Goal: Task Accomplishment & Management: Use online tool/utility

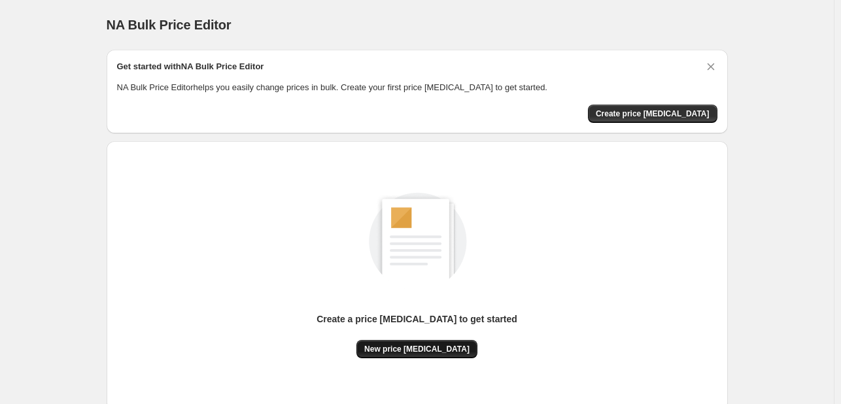
click at [435, 344] on span "New price [MEDICAL_DATA]" at bounding box center [416, 349] width 105 height 10
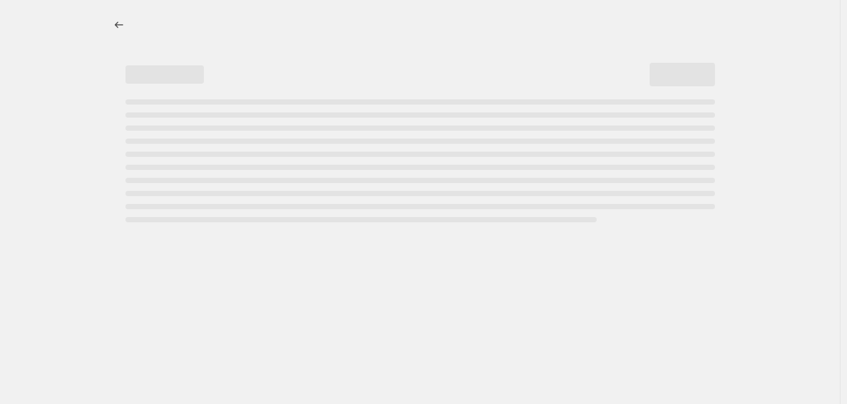
select select "percentage"
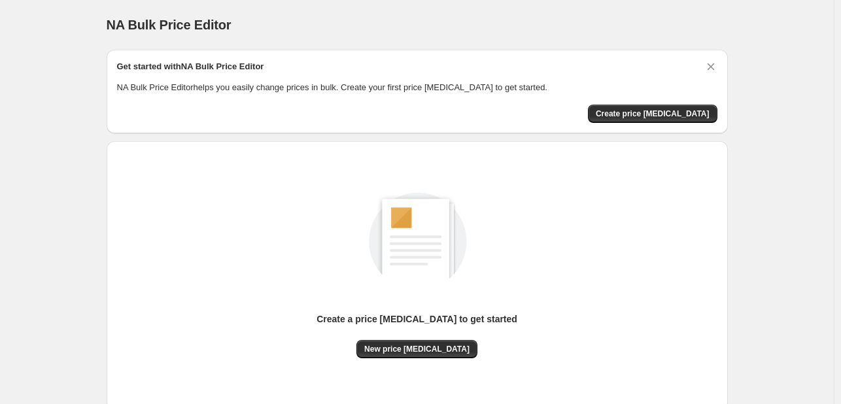
drag, startPoint x: 782, startPoint y: 178, endPoint x: 730, endPoint y: 194, distance: 54.0
click at [782, 178] on div "NA Bulk Price Editor. This page is ready NA Bulk Price Editor Get started with …" at bounding box center [416, 245] width 833 height 490
click at [418, 342] on button "New price change job" at bounding box center [416, 349] width 121 height 18
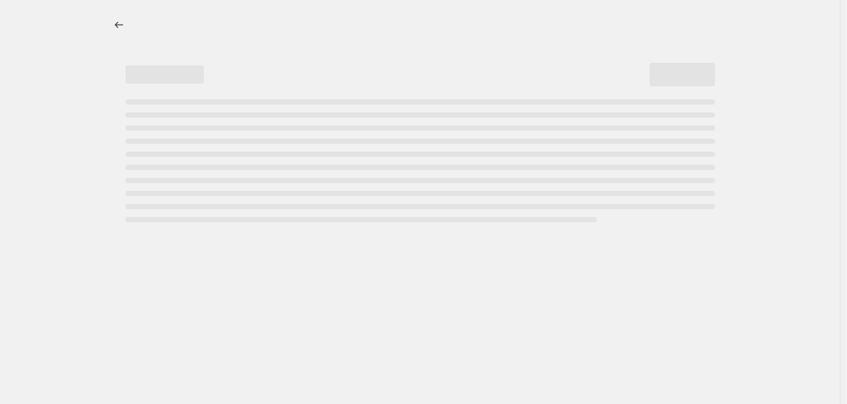
select select "percentage"
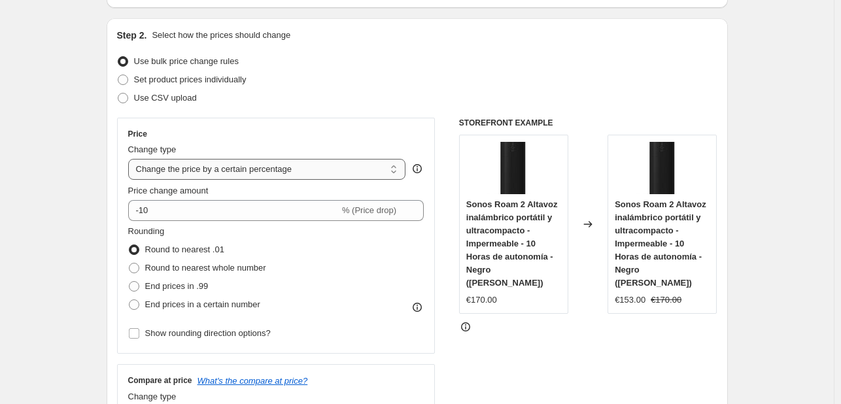
scroll to position [131, 0]
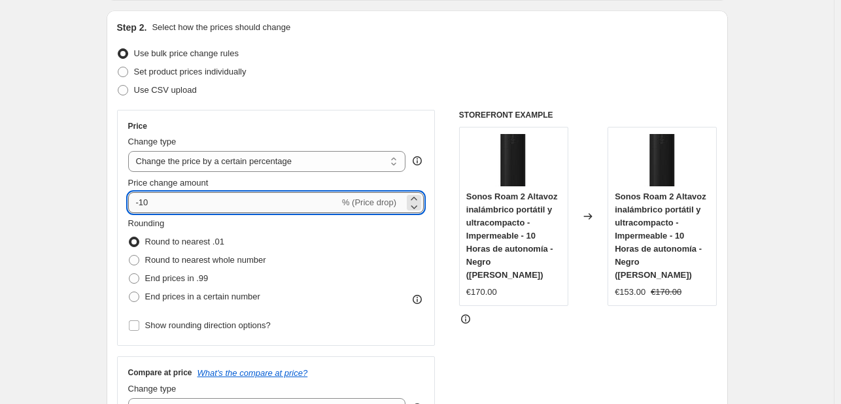
click at [230, 199] on input "-10" at bounding box center [233, 202] width 211 height 21
type input "-1"
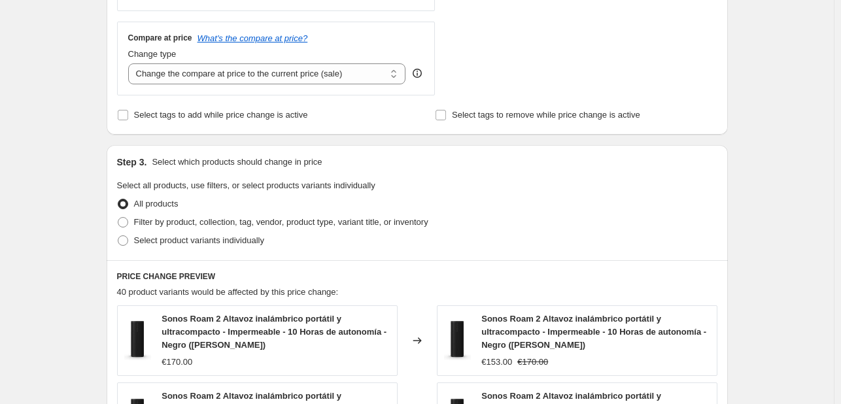
scroll to position [988, 0]
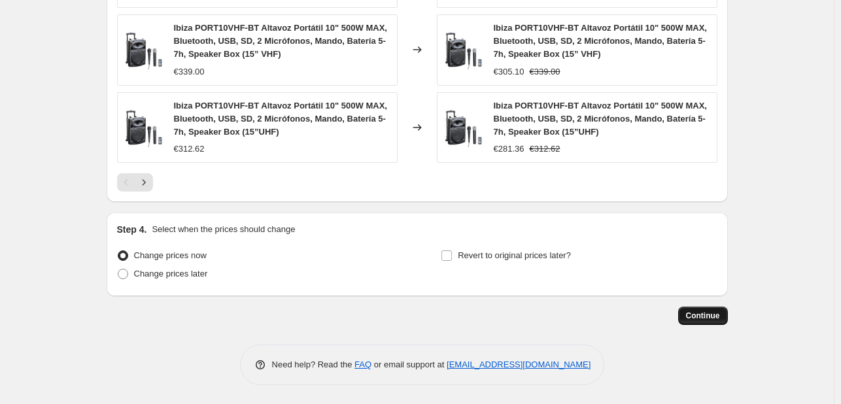
type input "-28"
click at [701, 317] on span "Continue" at bounding box center [703, 316] width 34 height 10
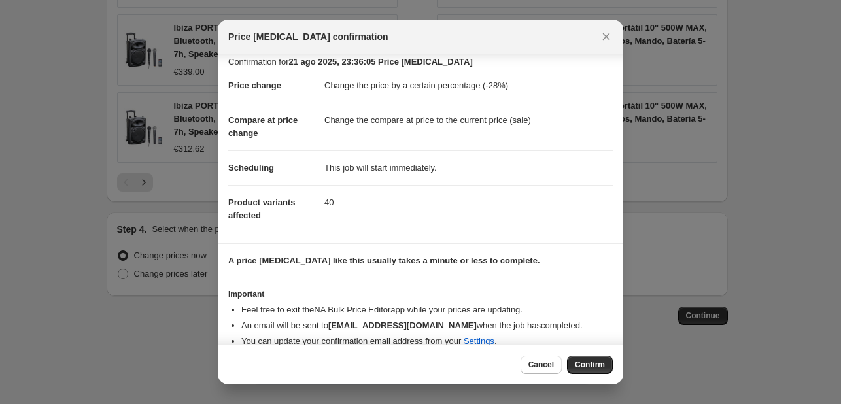
scroll to position [25, 0]
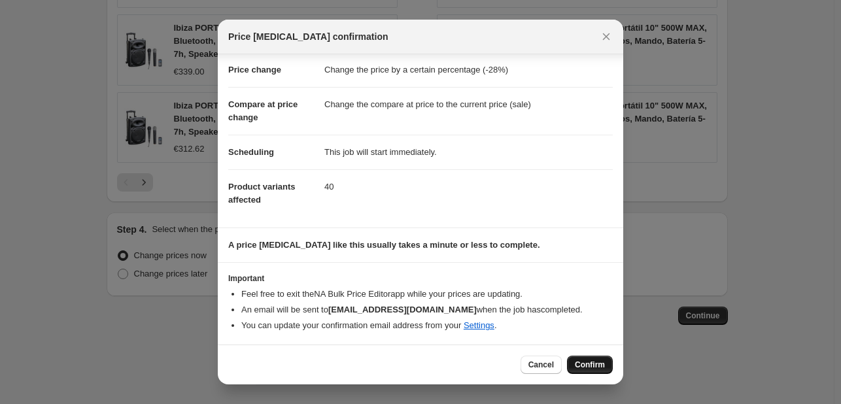
click at [592, 368] on span "Confirm" at bounding box center [590, 365] width 30 height 10
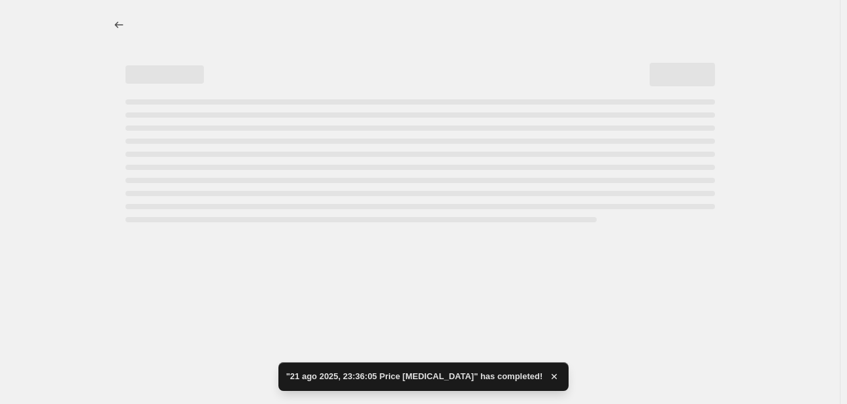
select select "percentage"
